Goal: Check status: Check status

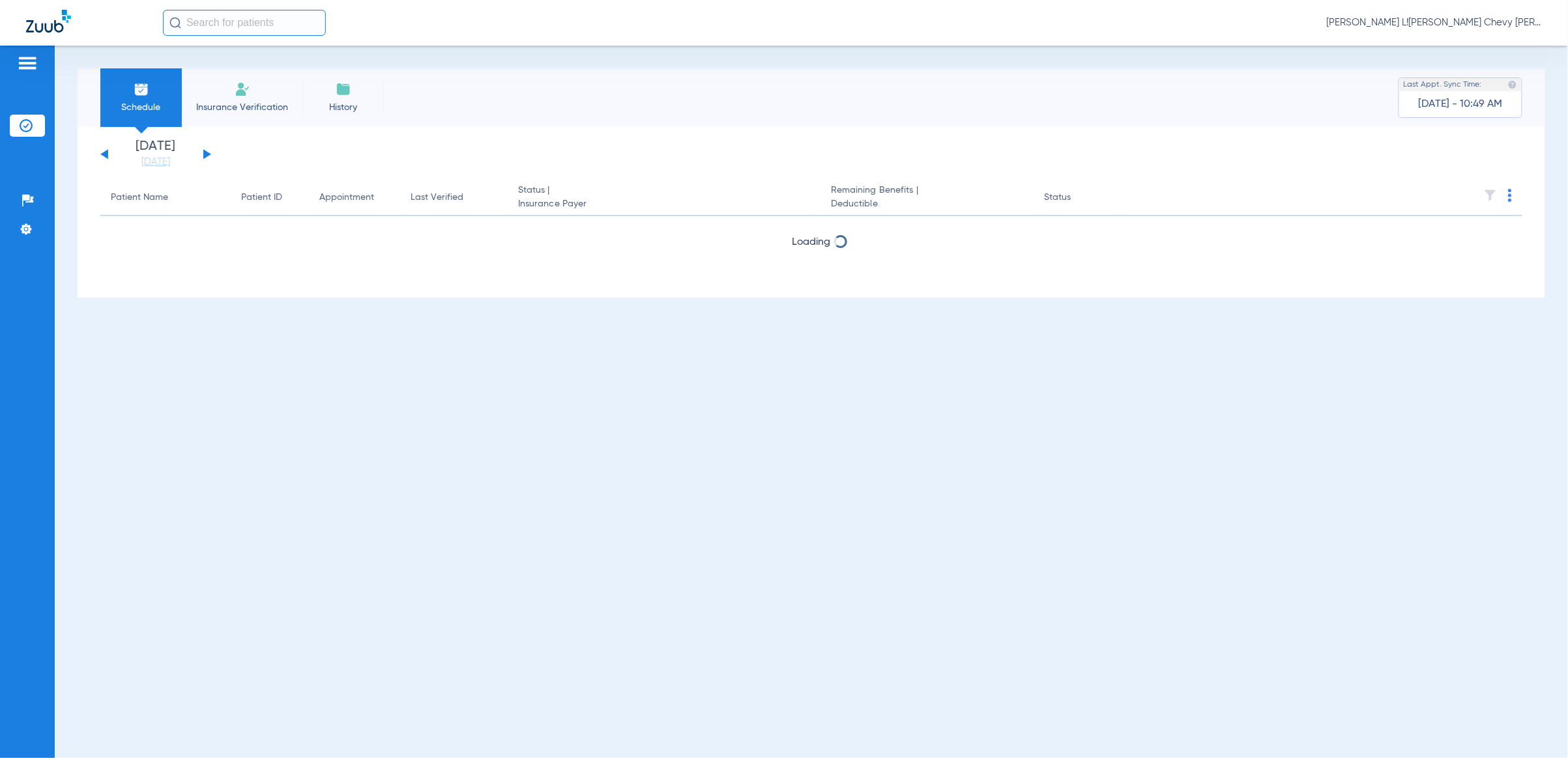
click at [199, 19] on input "text" at bounding box center [244, 23] width 163 height 26
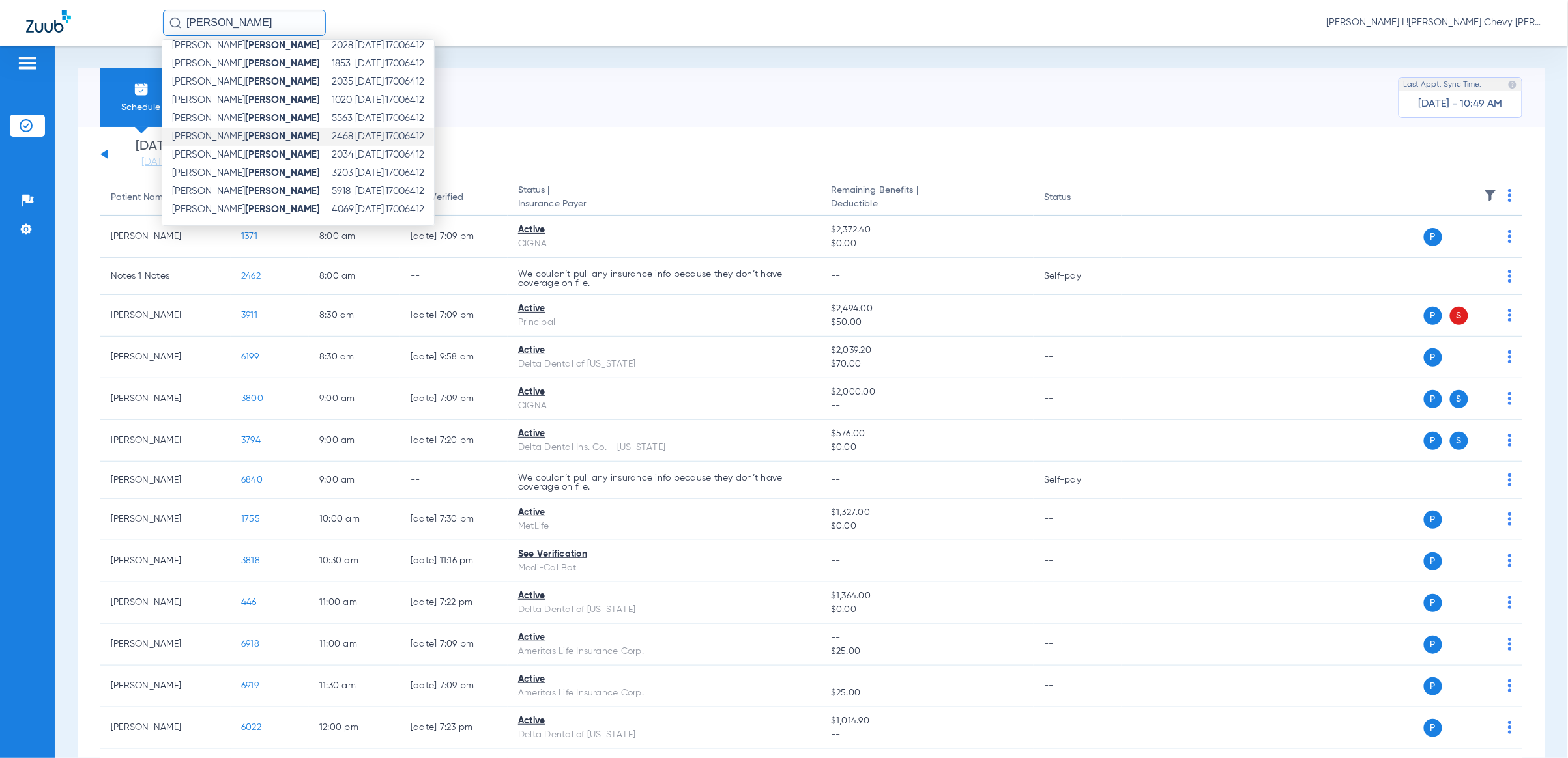
scroll to position [121, 0]
type input "flores"
click at [248, 108] on td "Claudia Flores" at bounding box center [246, 113] width 169 height 19
